Goal: Task Accomplishment & Management: Manage account settings

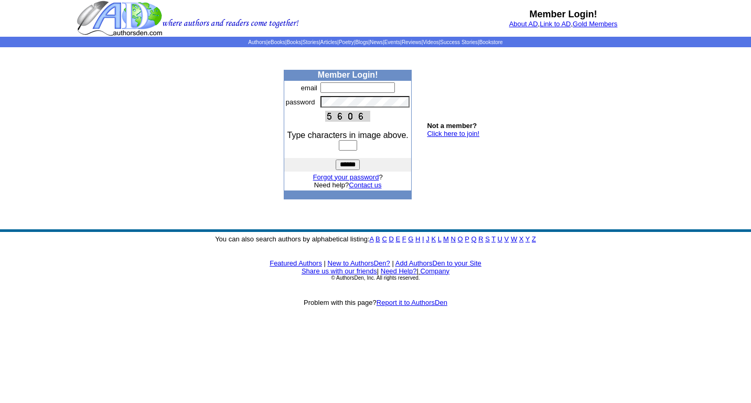
type input "**********"
click at [356, 145] on input "text" at bounding box center [348, 145] width 18 height 10
type input "****"
click at [336, 159] on input "******" at bounding box center [348, 164] width 24 height 10
